Goal: Task Accomplishment & Management: Use online tool/utility

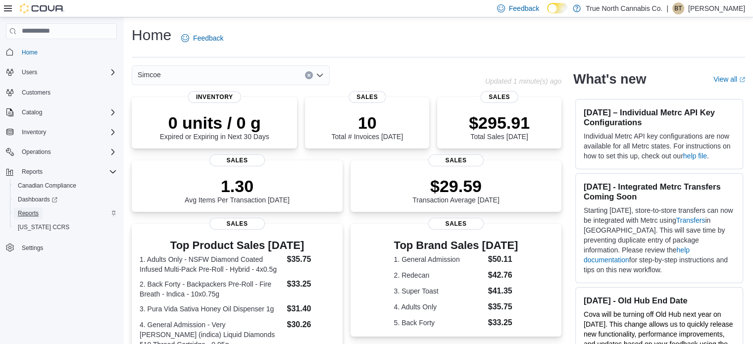
click at [30, 217] on span "Reports" at bounding box center [28, 213] width 21 height 8
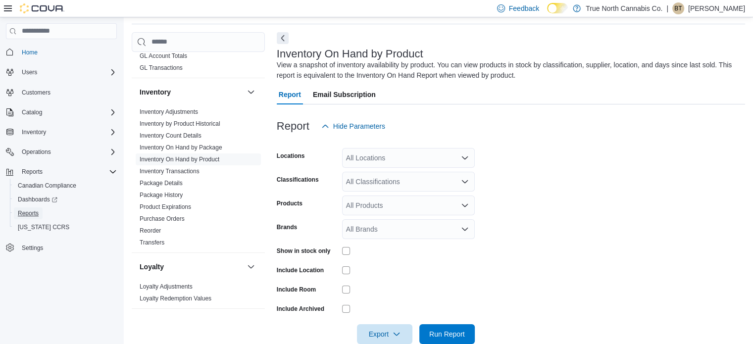
scroll to position [294, 0]
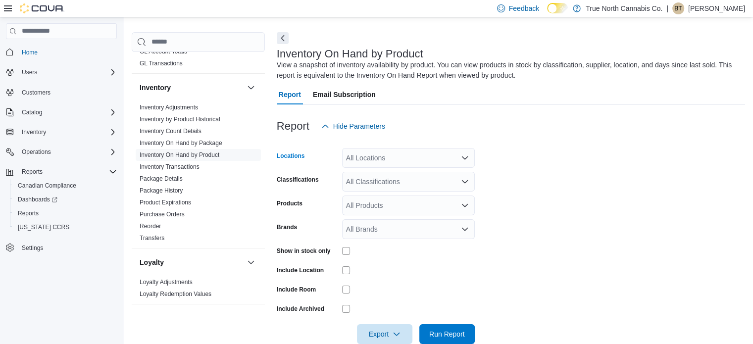
click at [467, 160] on icon "Open list of options" at bounding box center [465, 158] width 8 height 8
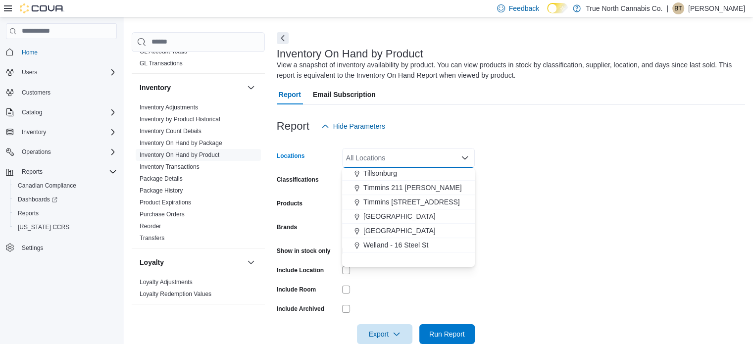
scroll to position [693, 0]
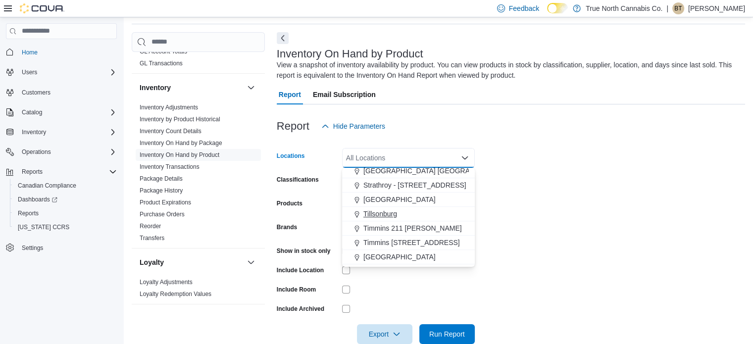
click at [380, 211] on span "Tillsonburg" at bounding box center [381, 214] width 34 height 10
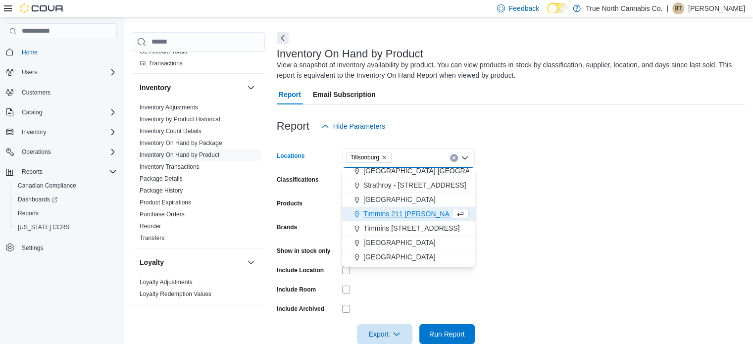
click at [505, 194] on form "Locations Tillsonburg Combo box. Selected. Tillsonburg. Press Backspace to dele…" at bounding box center [511, 240] width 468 height 208
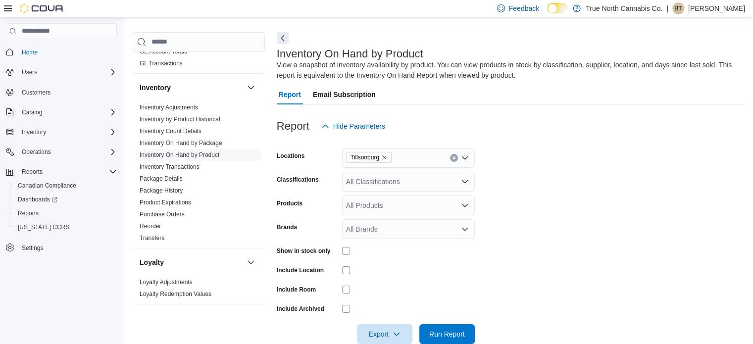
click at [466, 181] on icon "Open list of options" at bounding box center [465, 182] width 8 height 8
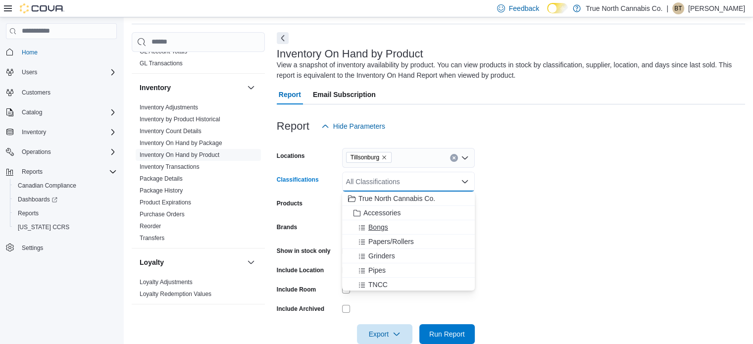
click at [398, 221] on button "Bongs" at bounding box center [408, 227] width 133 height 14
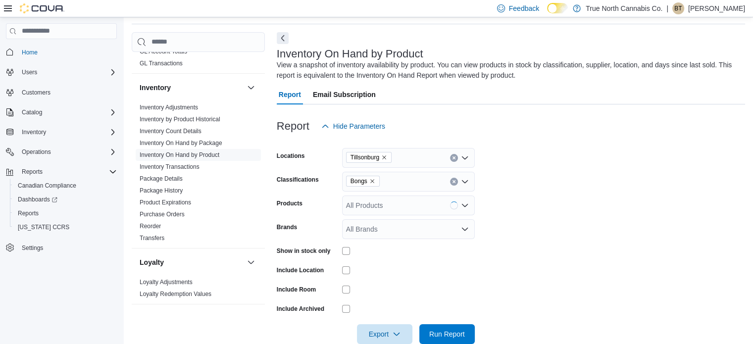
click at [549, 196] on form "Locations Tillsonburg Classifications Bongs Products All Products Brands All Br…" at bounding box center [511, 240] width 468 height 208
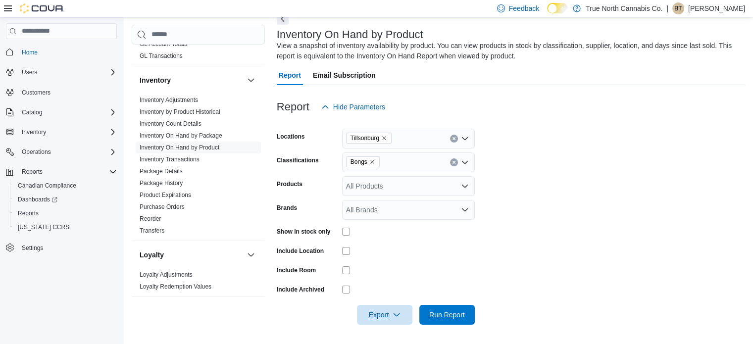
click at [457, 304] on div at bounding box center [511, 301] width 468 height 8
click at [455, 311] on span "Run Report" at bounding box center [447, 315] width 36 height 10
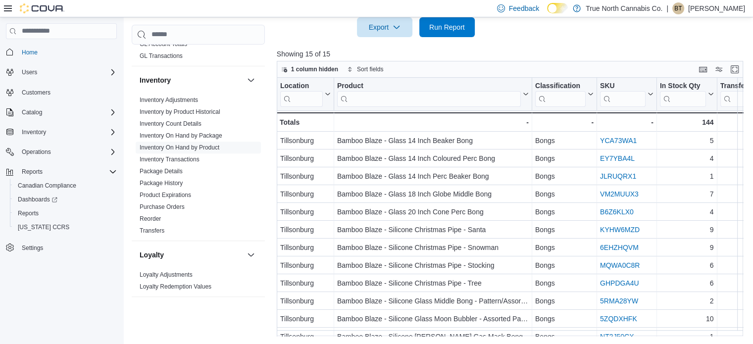
scroll to position [340, 0]
click at [397, 32] on span "Export" at bounding box center [385, 27] width 44 height 20
click at [387, 52] on button "Export to Excel" at bounding box center [386, 48] width 56 height 20
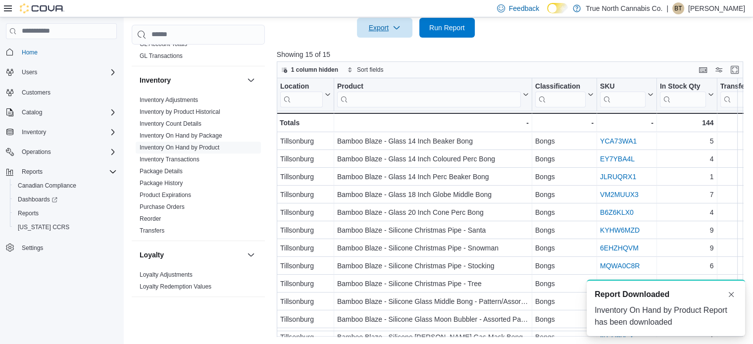
scroll to position [0, 0]
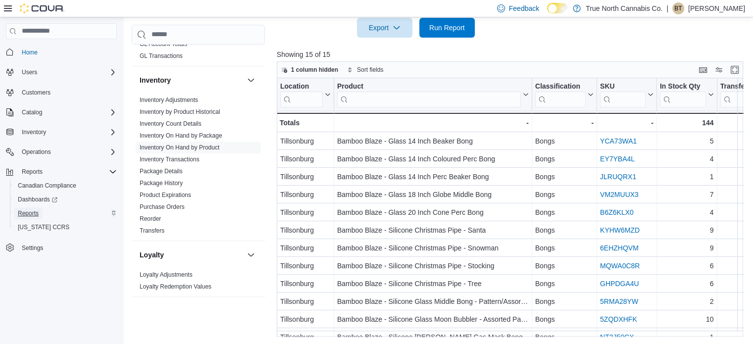
click at [21, 216] on span "Reports" at bounding box center [28, 213] width 21 height 8
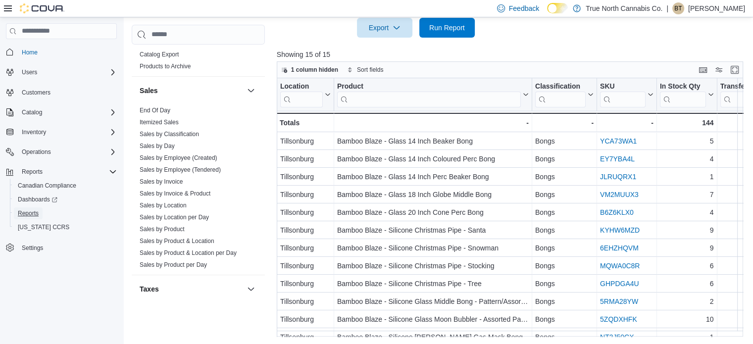
scroll to position [663, 0]
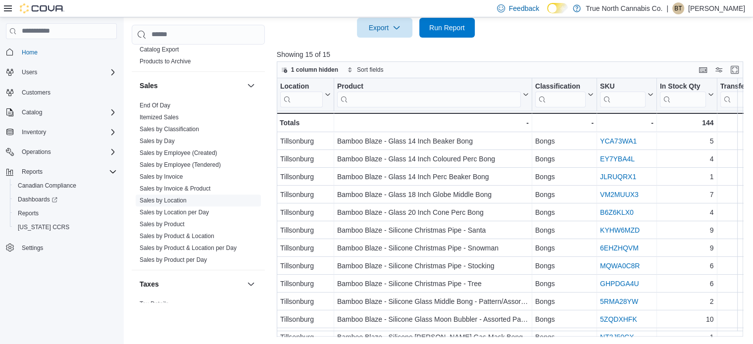
click at [169, 197] on link "Sales by Location" at bounding box center [163, 200] width 47 height 7
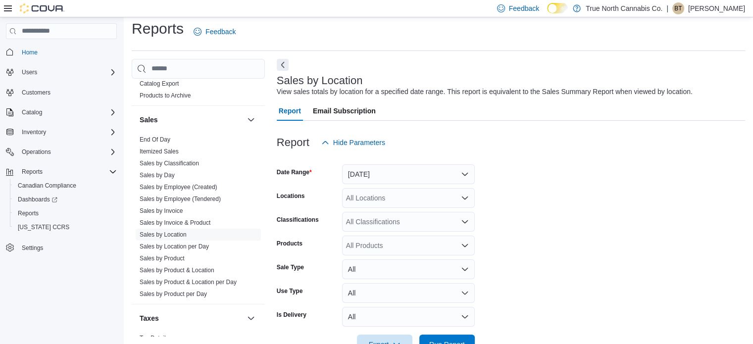
scroll to position [23, 0]
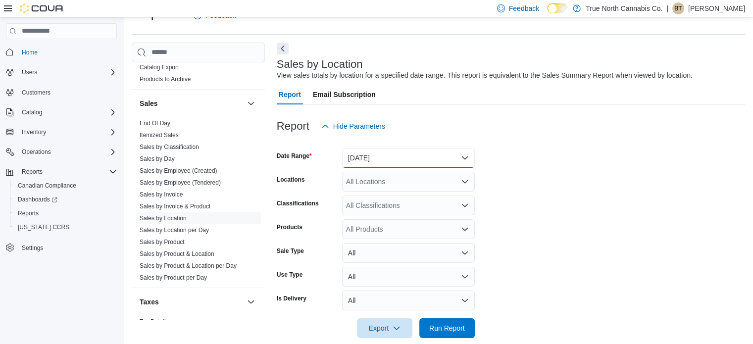
click at [460, 154] on button "Yesterday" at bounding box center [408, 158] width 133 height 20
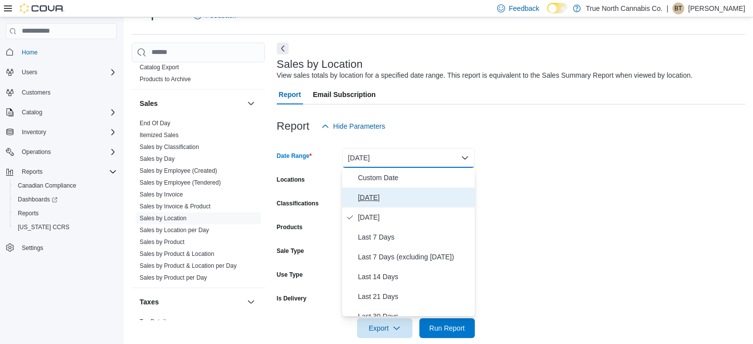
click at [377, 192] on span "Today" at bounding box center [414, 198] width 113 height 12
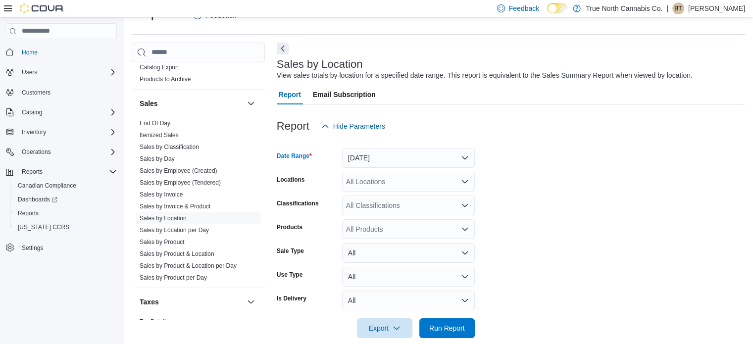
click at [468, 184] on icon "Open list of options" at bounding box center [465, 182] width 8 height 8
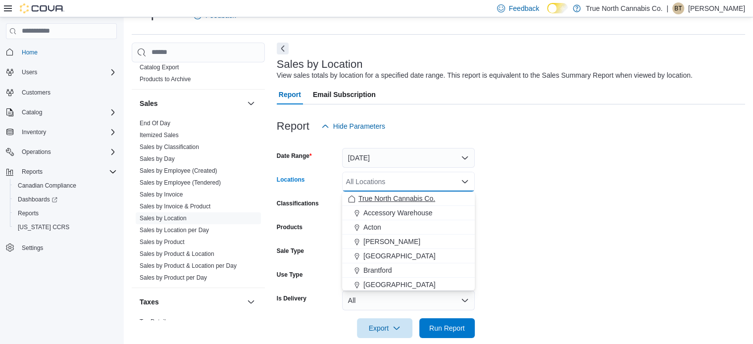
click at [415, 192] on button "True North Cannabis Co." at bounding box center [408, 199] width 133 height 14
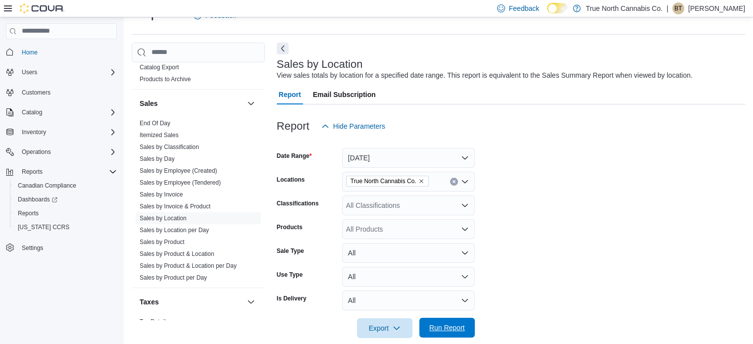
click at [432, 328] on span "Run Report" at bounding box center [447, 328] width 36 height 10
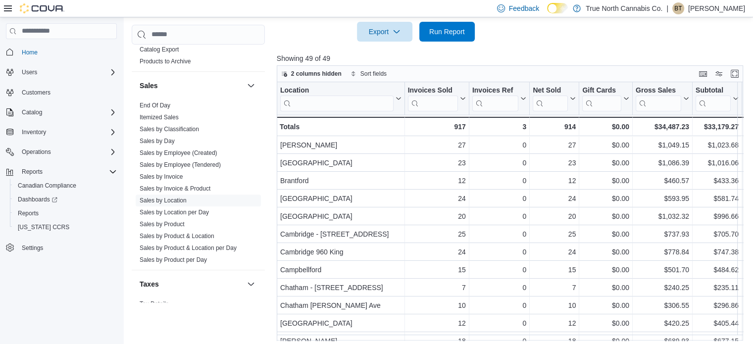
scroll to position [323, 0]
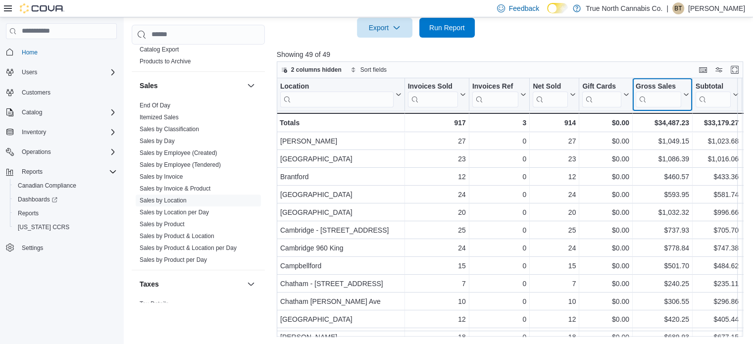
click at [685, 87] on button "Gross Sales" at bounding box center [662, 94] width 53 height 25
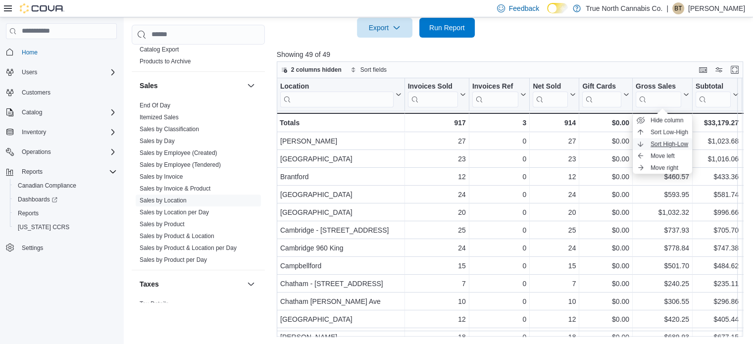
click at [669, 144] on span "Sort High-Low" at bounding box center [670, 144] width 38 height 8
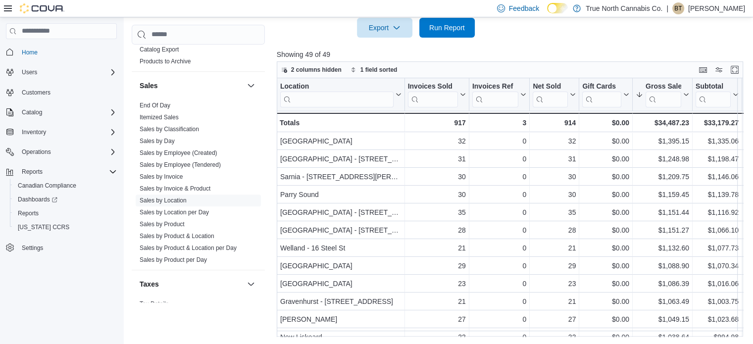
click at [748, 130] on div "2 columns hidden 1 field sorted Location Click to view column header actions In…" at bounding box center [512, 198] width 471 height 275
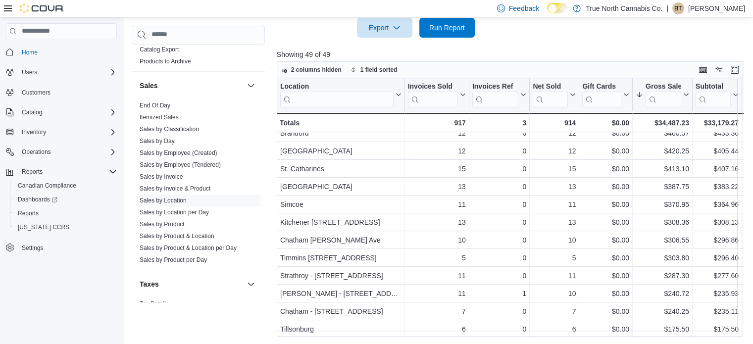
scroll to position [674, 0]
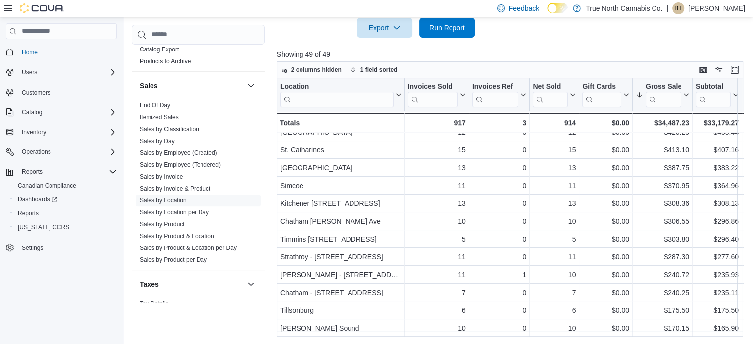
click at [394, 339] on div "Reports Feedback Cash Management Cash Management Cash Out Details Compliance OC…" at bounding box center [440, 19] width 632 height 651
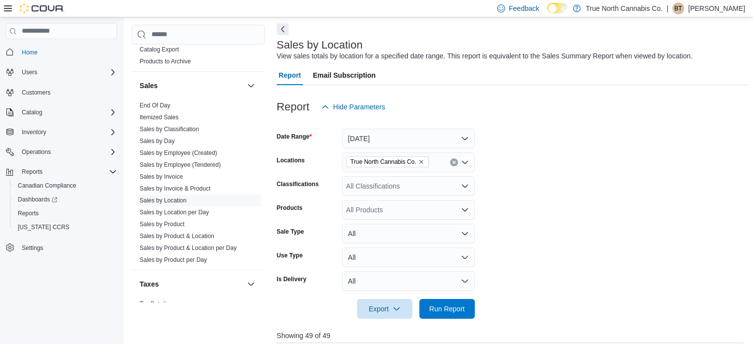
scroll to position [0, 0]
